Goal: Navigation & Orientation: Understand site structure

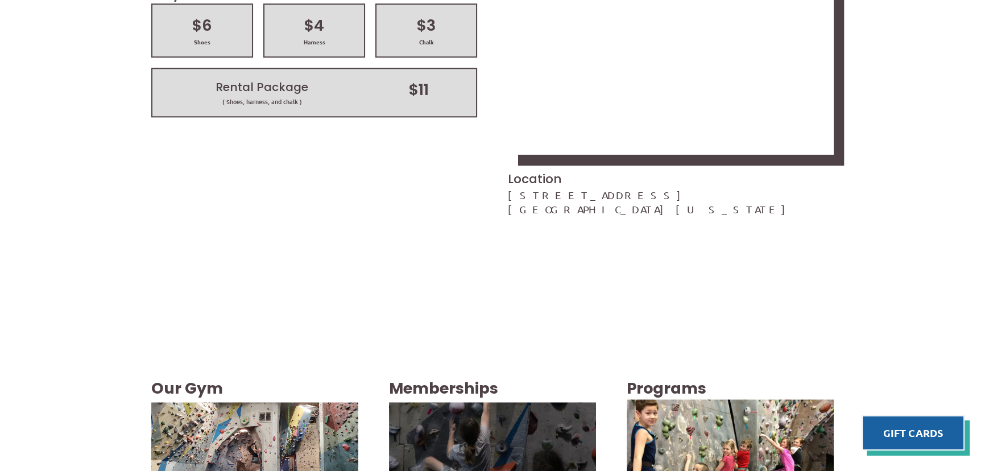
scroll to position [1932, 0]
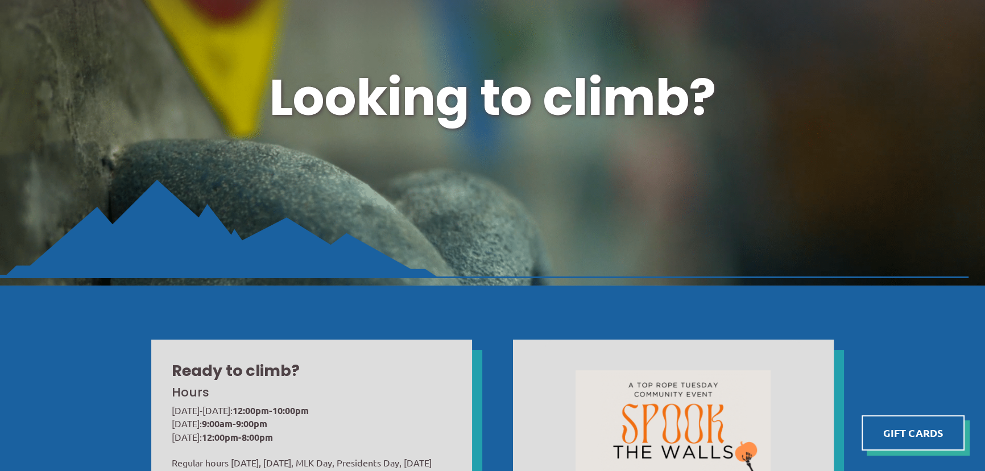
scroll to position [0, 0]
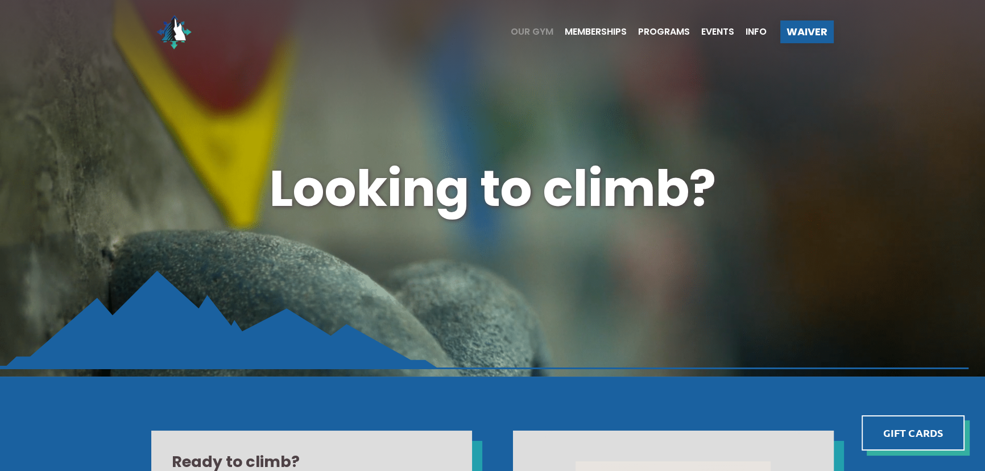
click at [526, 28] on span "Our Gym" at bounding box center [531, 31] width 43 height 9
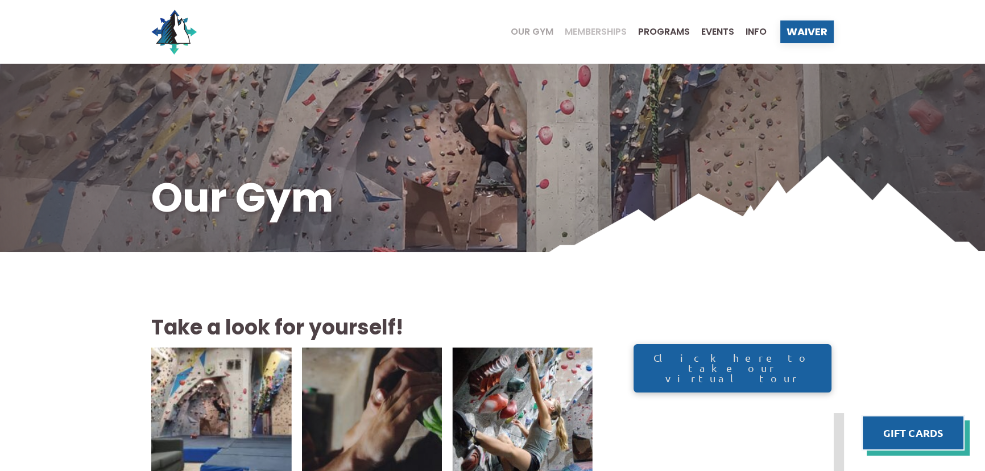
click at [591, 30] on span "Memberships" at bounding box center [595, 31] width 62 height 9
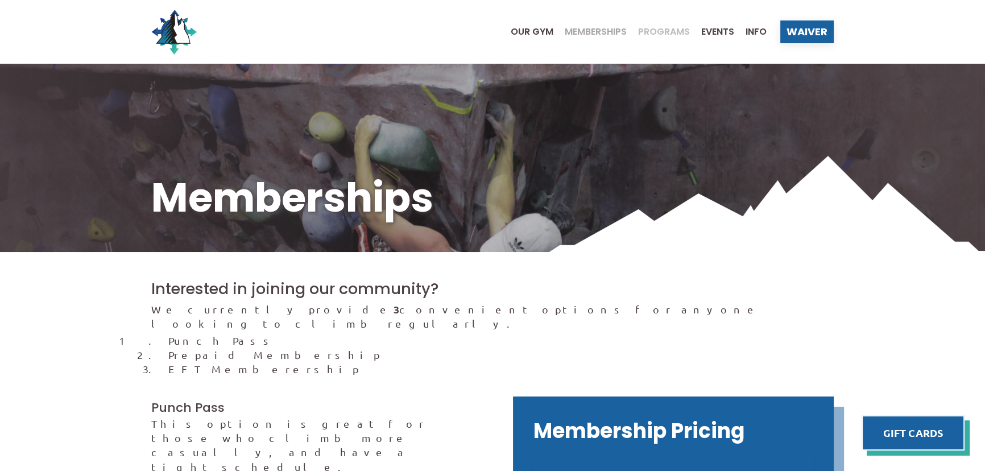
click at [645, 30] on span "Programs" at bounding box center [664, 31] width 52 height 9
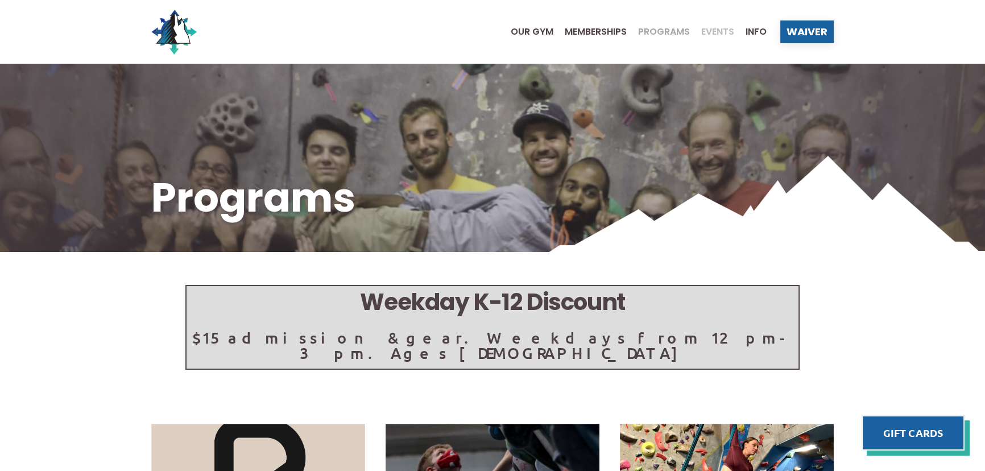
click at [712, 30] on span "Events" at bounding box center [717, 31] width 33 height 9
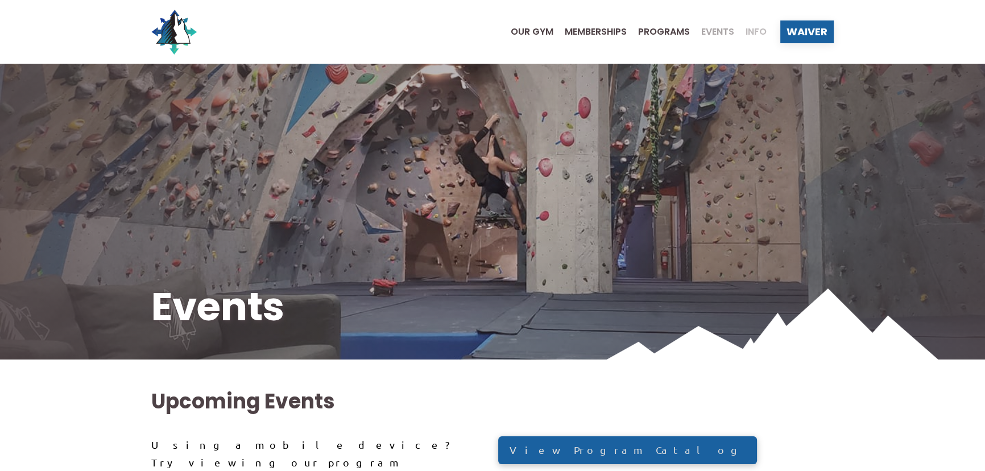
click at [757, 31] on span "Info" at bounding box center [755, 31] width 21 height 9
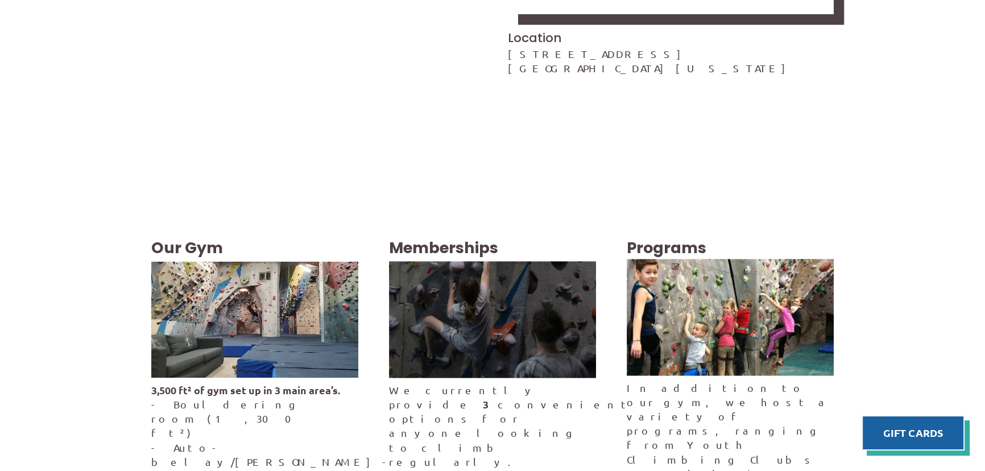
scroll to position [1961, 0]
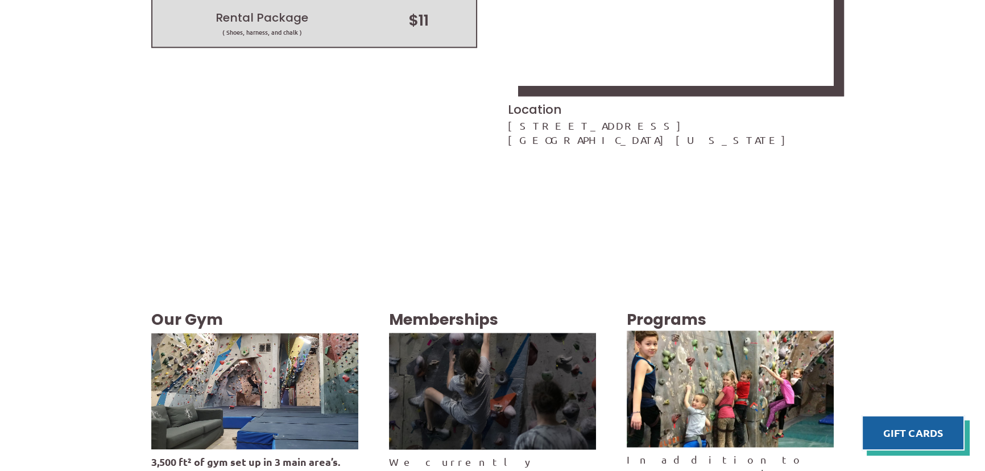
scroll to position [1961, 0]
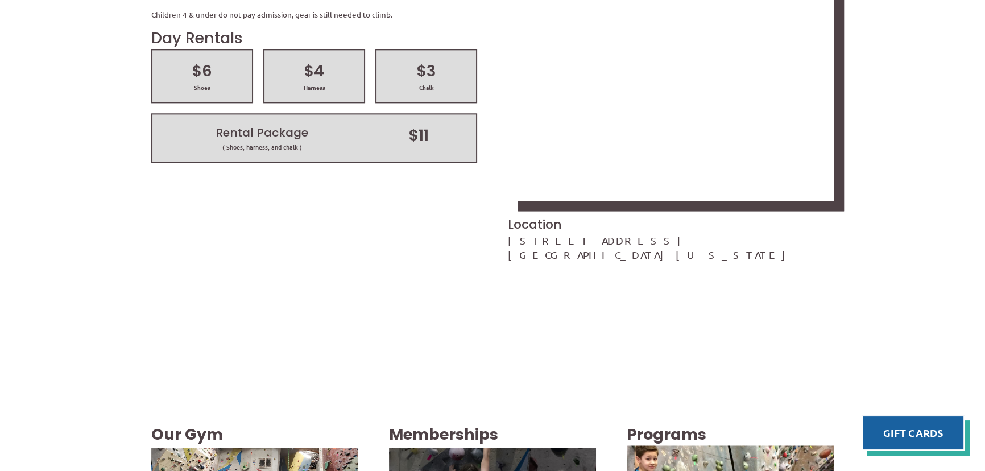
scroll to position [1754, 0]
